Goal: Transaction & Acquisition: Purchase product/service

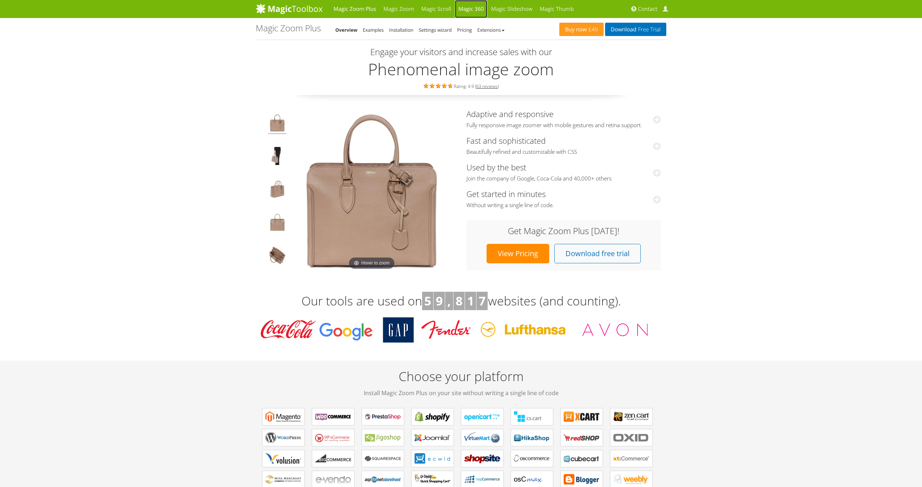
click at [472, 9] on link "Magic 360" at bounding box center [471, 9] width 33 height 18
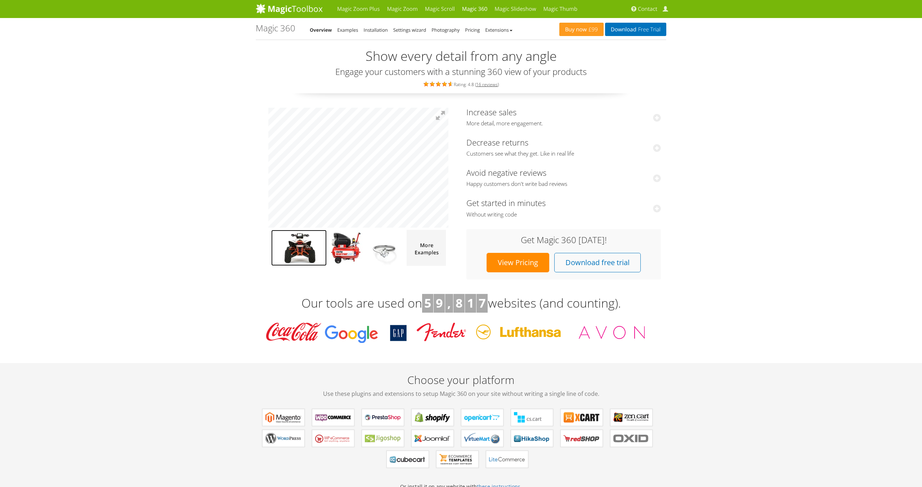
click at [300, 244] on img at bounding box center [298, 248] width 55 height 36
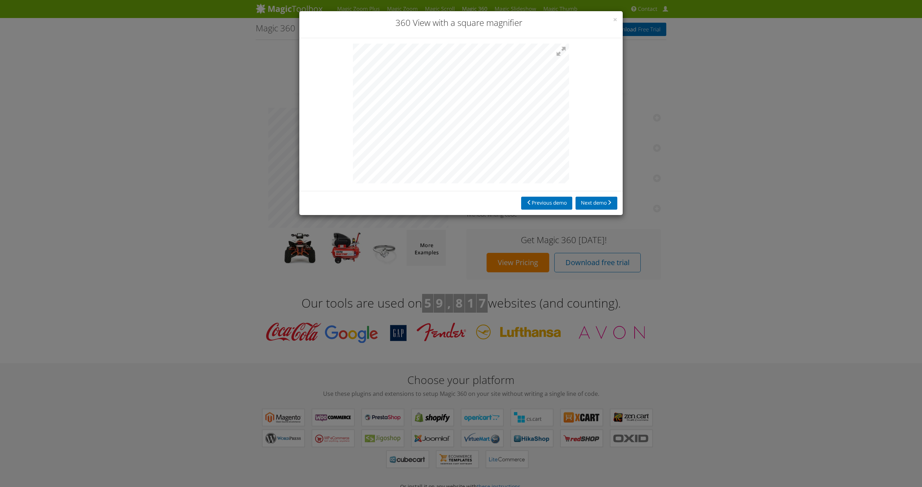
click at [570, 114] on div at bounding box center [461, 114] width 324 height 153
click at [599, 208] on button "Next demo" at bounding box center [597, 203] width 42 height 13
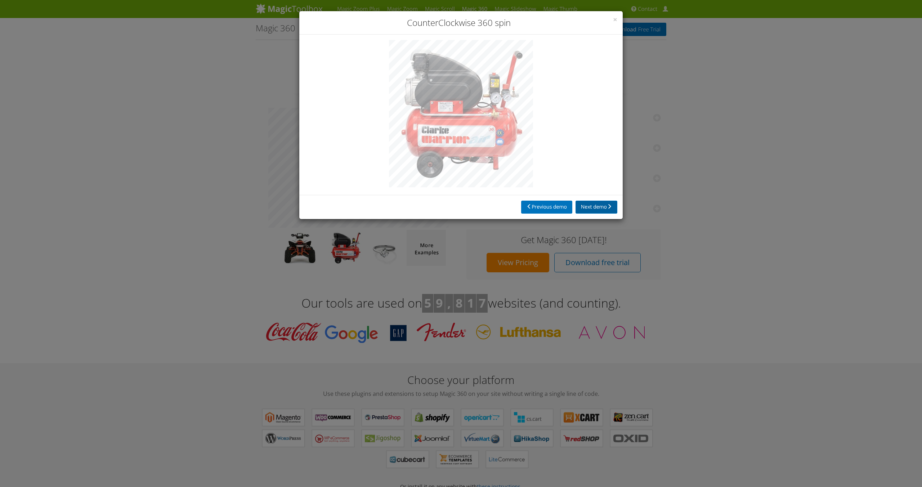
click at [599, 205] on button "Next demo" at bounding box center [597, 207] width 42 height 13
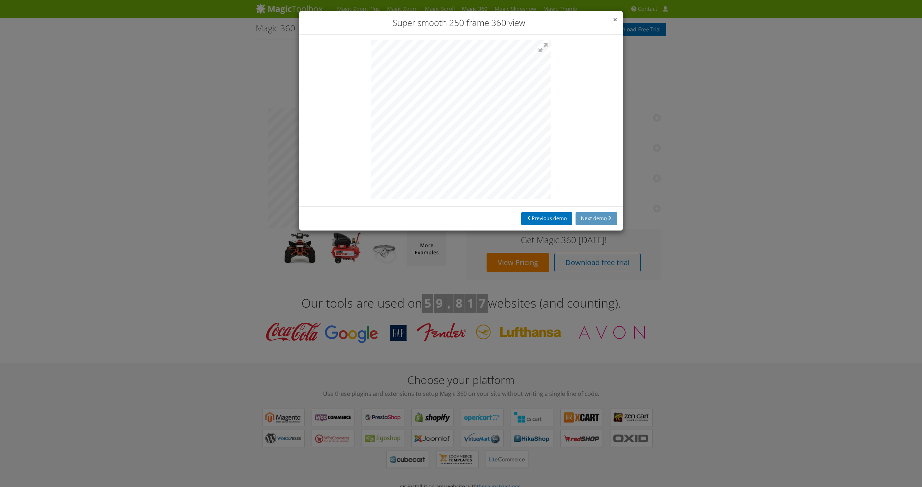
click at [614, 18] on span "×" at bounding box center [615, 19] width 4 height 10
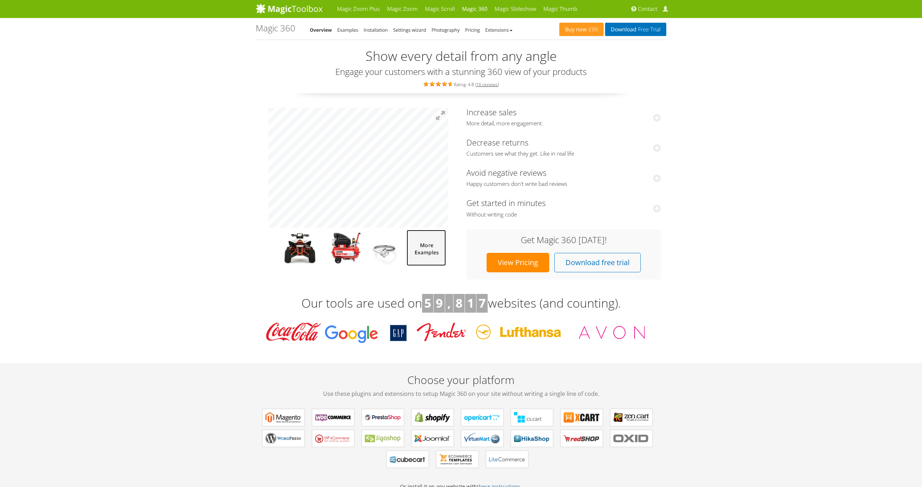
click at [418, 242] on img at bounding box center [426, 248] width 39 height 36
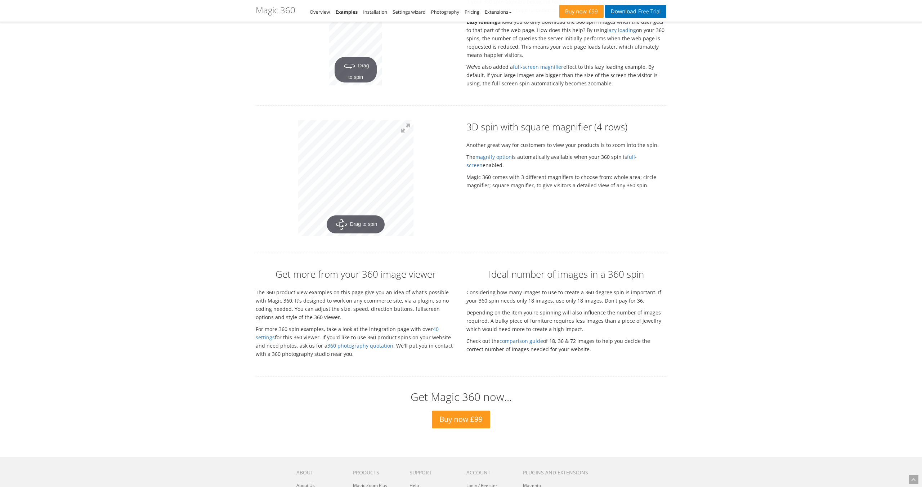
scroll to position [1442, 0]
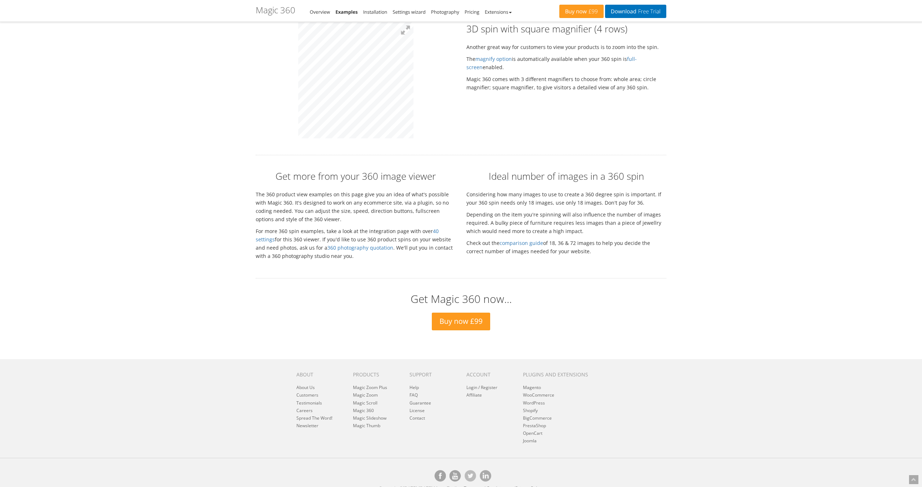
click at [279, 94] on div at bounding box center [355, 81] width 211 height 118
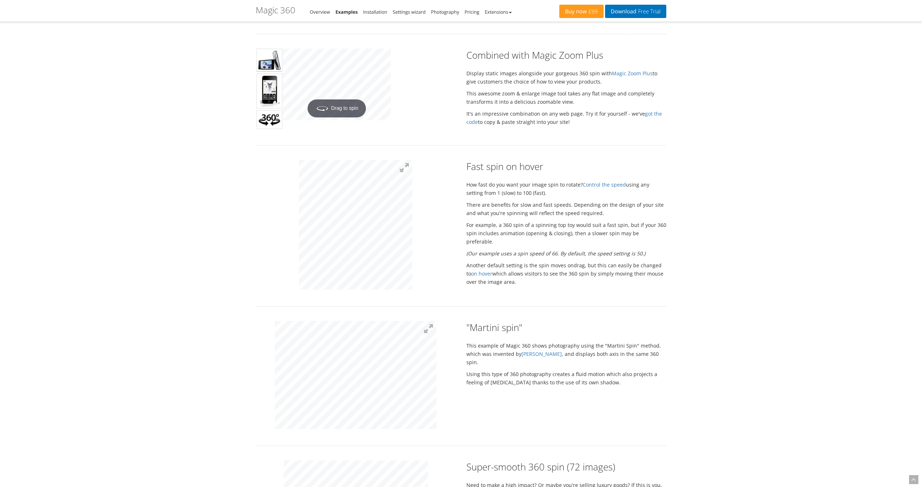
scroll to position [0, 0]
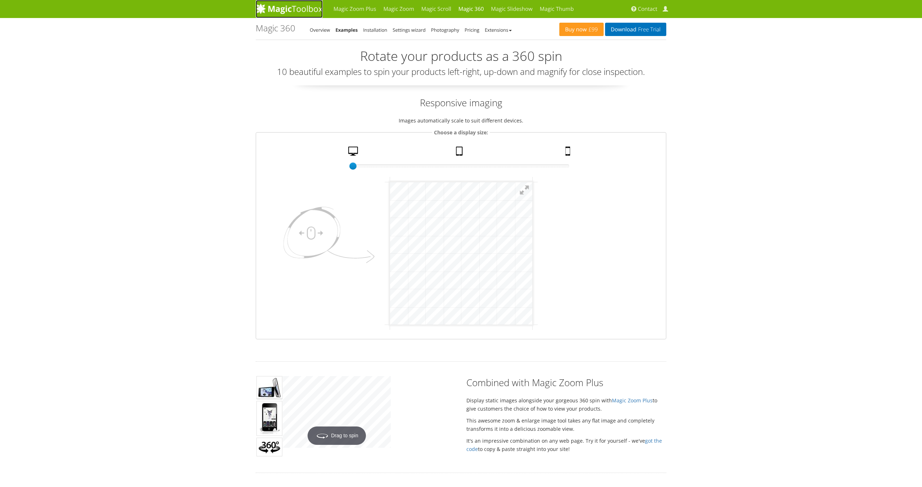
click at [294, 11] on img at bounding box center [289, 8] width 67 height 11
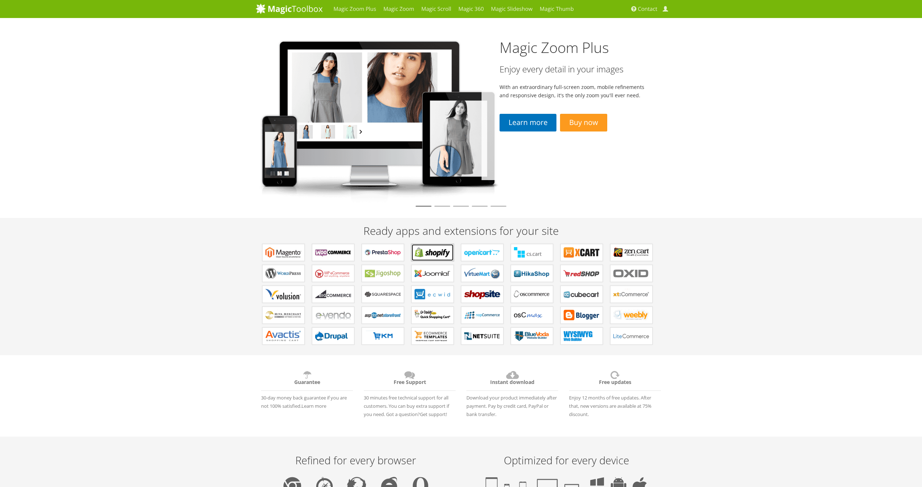
click at [422, 250] on b "Apps for Shopify" at bounding box center [433, 252] width 36 height 11
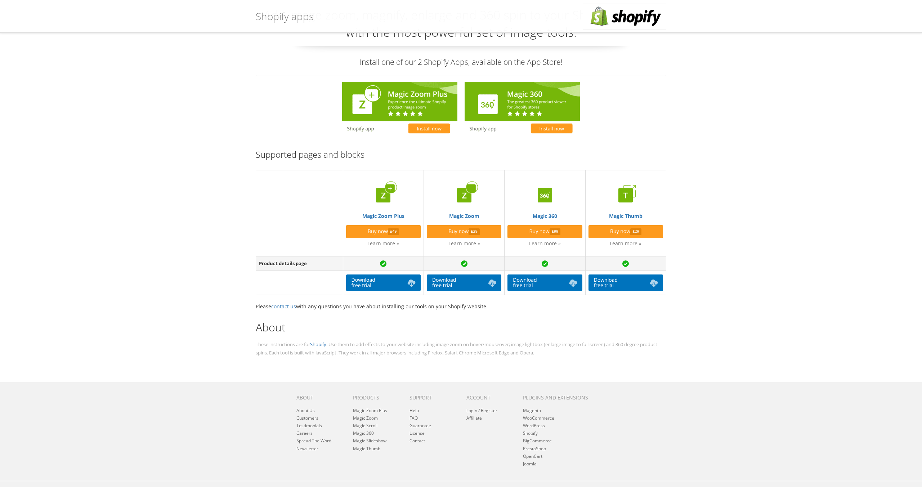
scroll to position [50, 0]
click at [564, 227] on link "Buy now £99" at bounding box center [545, 231] width 75 height 13
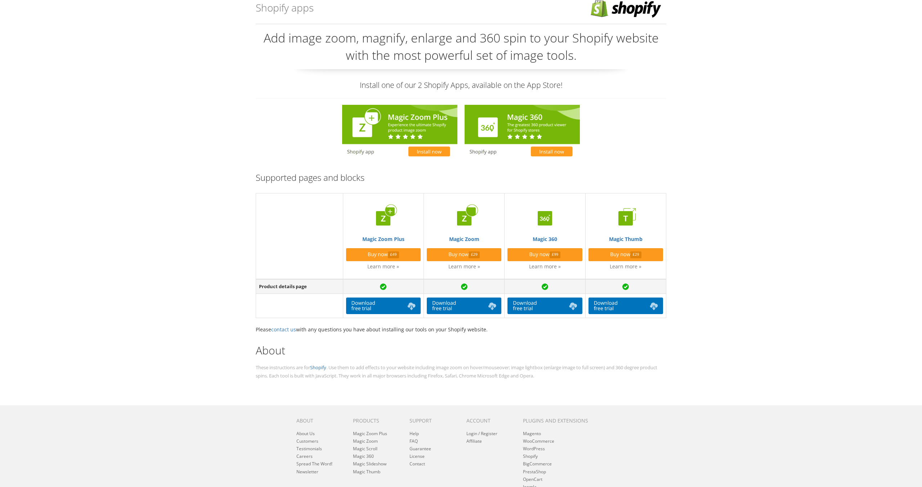
scroll to position [0, 0]
